Goal: Information Seeking & Learning: Learn about a topic

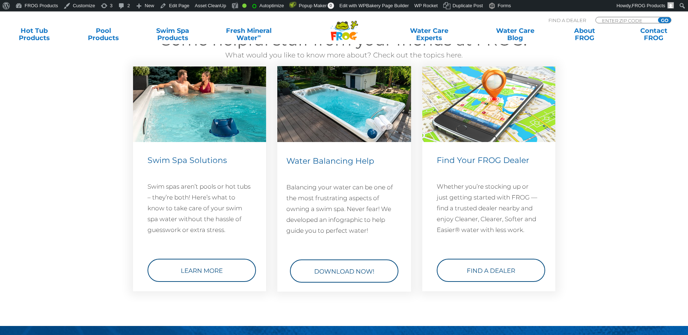
scroll to position [1511, 0]
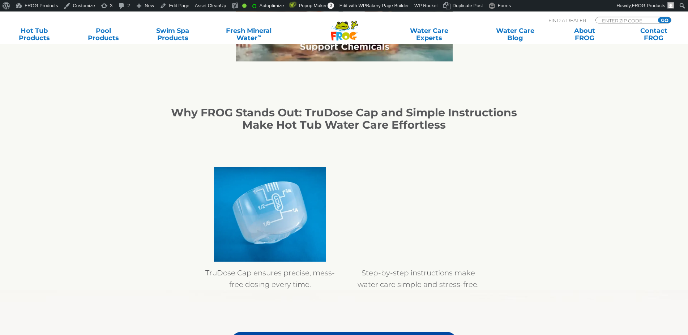
scroll to position [553, 0]
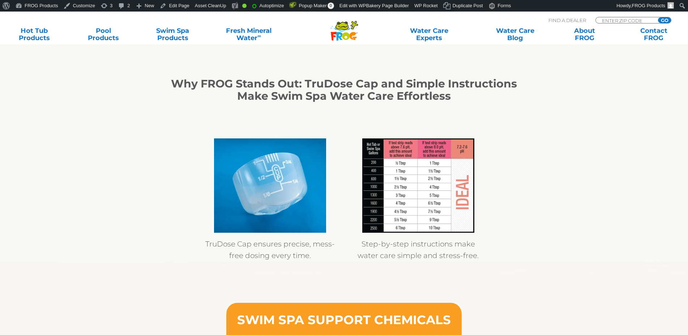
scroll to position [627, 0]
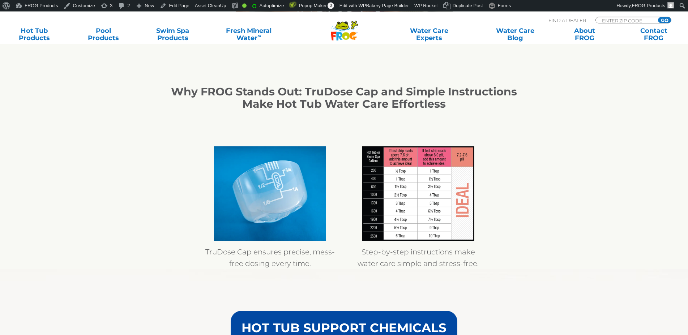
scroll to position [553, 0]
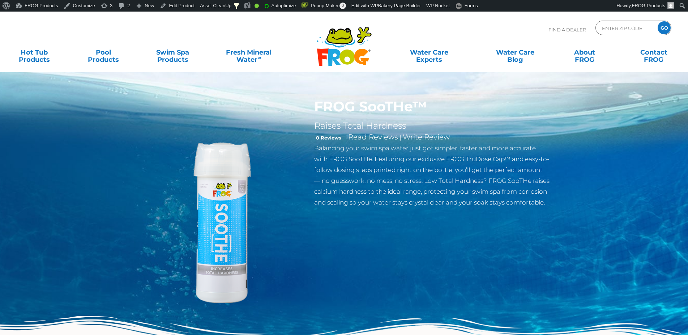
click at [34, 122] on div "FROG SooTHe™ Raises Total Hardness 0 Reviews Read Reviews | Write Review Balanc…" at bounding box center [344, 201] width 688 height 379
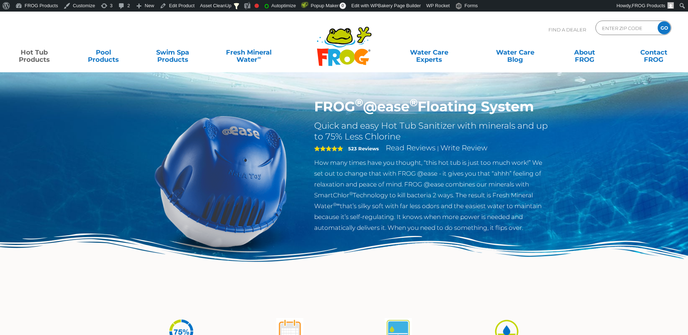
click at [233, 186] on img at bounding box center [220, 180] width 165 height 165
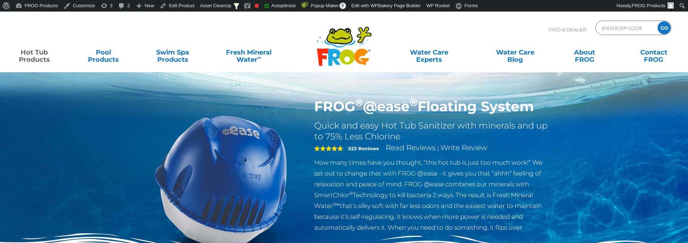
click at [222, 182] on img at bounding box center [220, 180] width 165 height 165
click at [164, 207] on img at bounding box center [220, 180] width 165 height 165
click at [189, 193] on img at bounding box center [220, 180] width 165 height 165
click at [220, 147] on img at bounding box center [220, 180] width 165 height 165
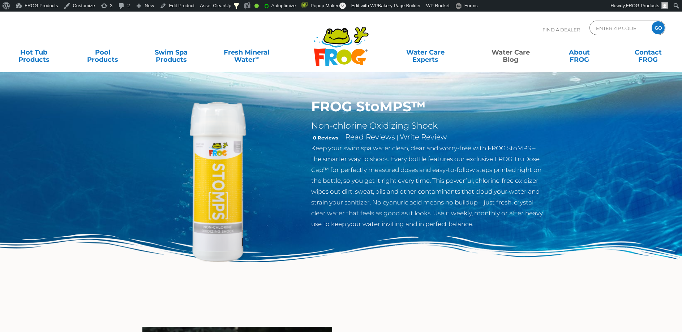
click at [523, 59] on link "Water Care Blog" at bounding box center [510, 52] width 53 height 14
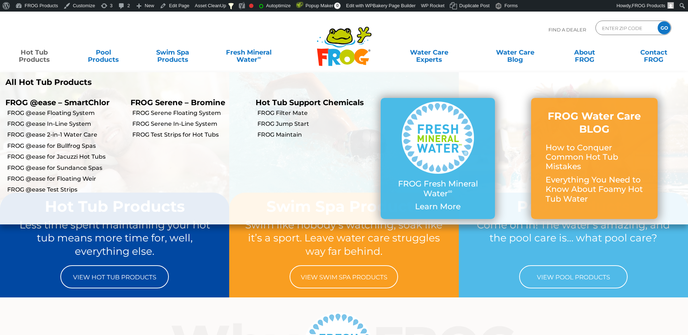
click at [29, 53] on link "Hot Tub Products" at bounding box center [34, 52] width 54 height 14
click at [64, 113] on link "FROG @ease Floating System" at bounding box center [66, 113] width 118 height 8
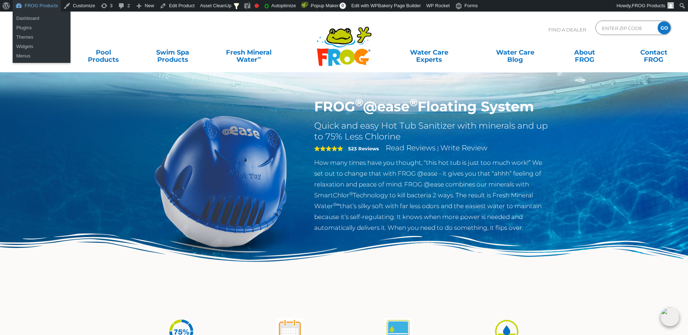
click at [39, 7] on link "FROG Products" at bounding box center [37, 6] width 48 height 12
